Goal: Find specific page/section

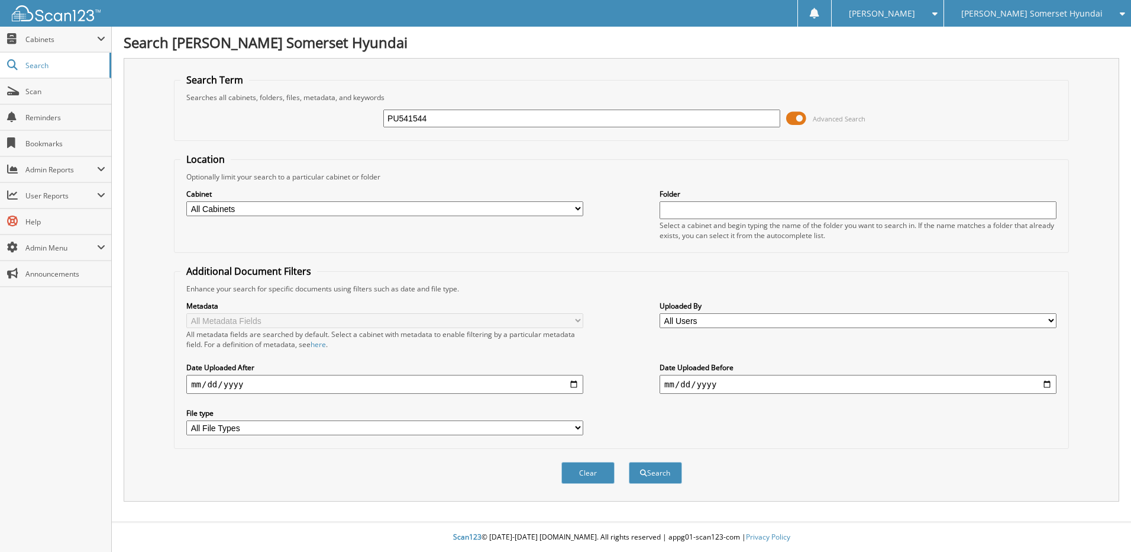
type input "PU541544"
click at [629, 462] on button "Search" at bounding box center [655, 473] width 53 height 22
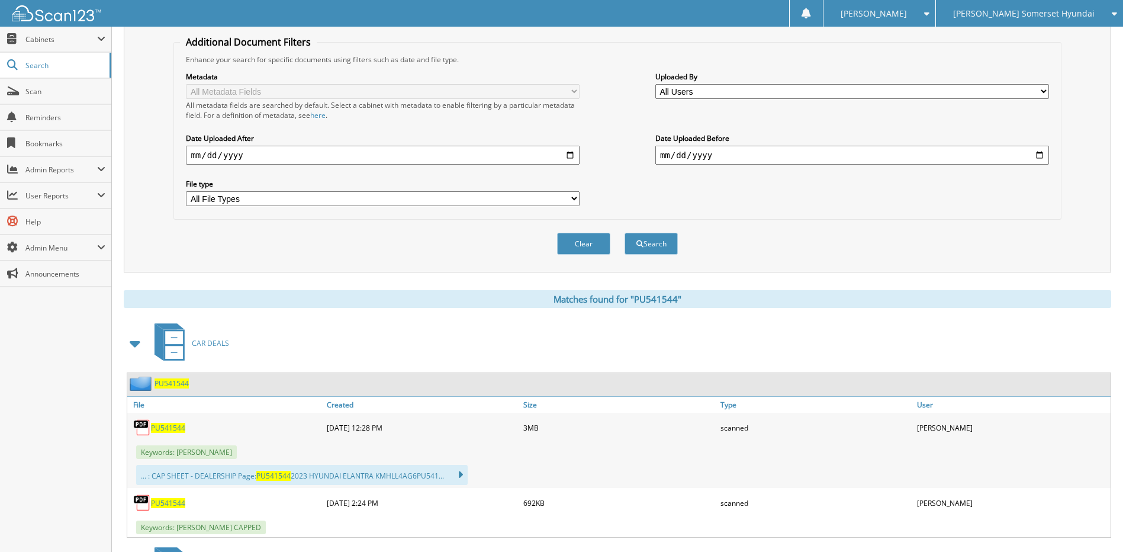
scroll to position [237, 0]
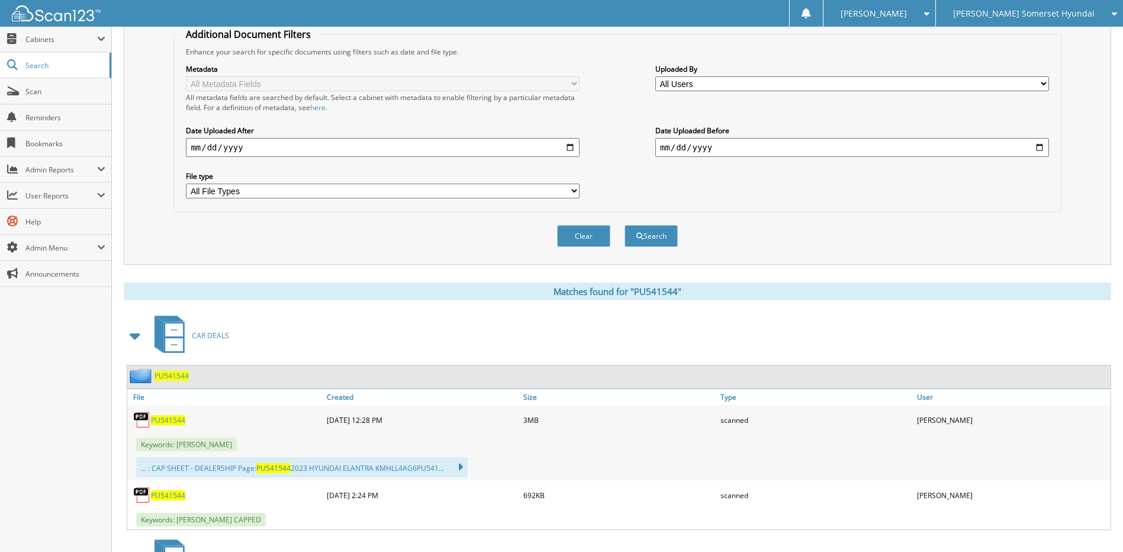
click at [167, 423] on span "PU541544" at bounding box center [168, 420] width 34 height 10
click at [57, 45] on span "Cabinets" at bounding box center [55, 39] width 111 height 25
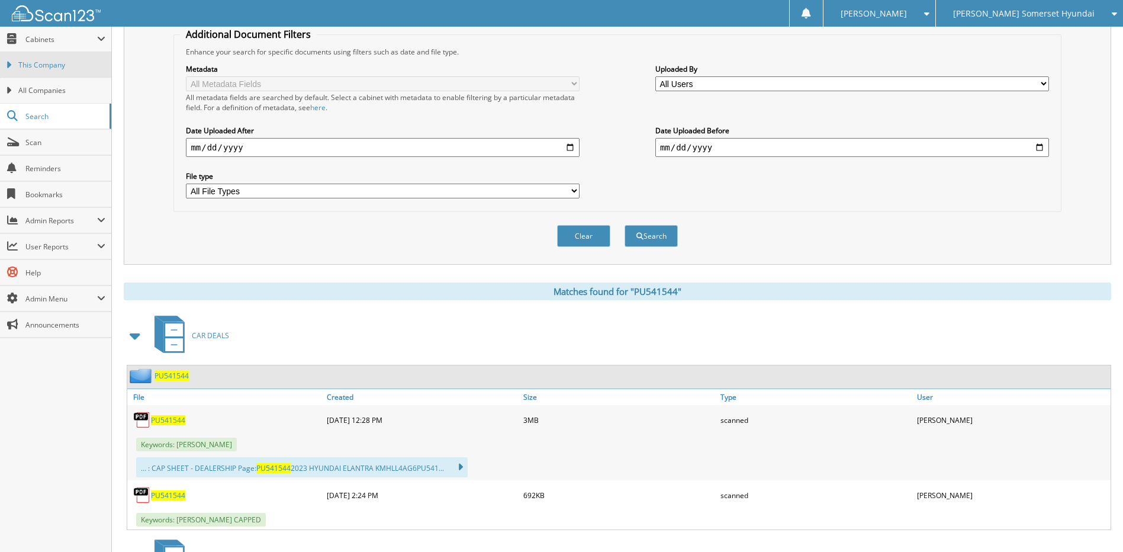
click at [57, 59] on link "This Company" at bounding box center [55, 64] width 111 height 25
